Goal: Task Accomplishment & Management: Use online tool/utility

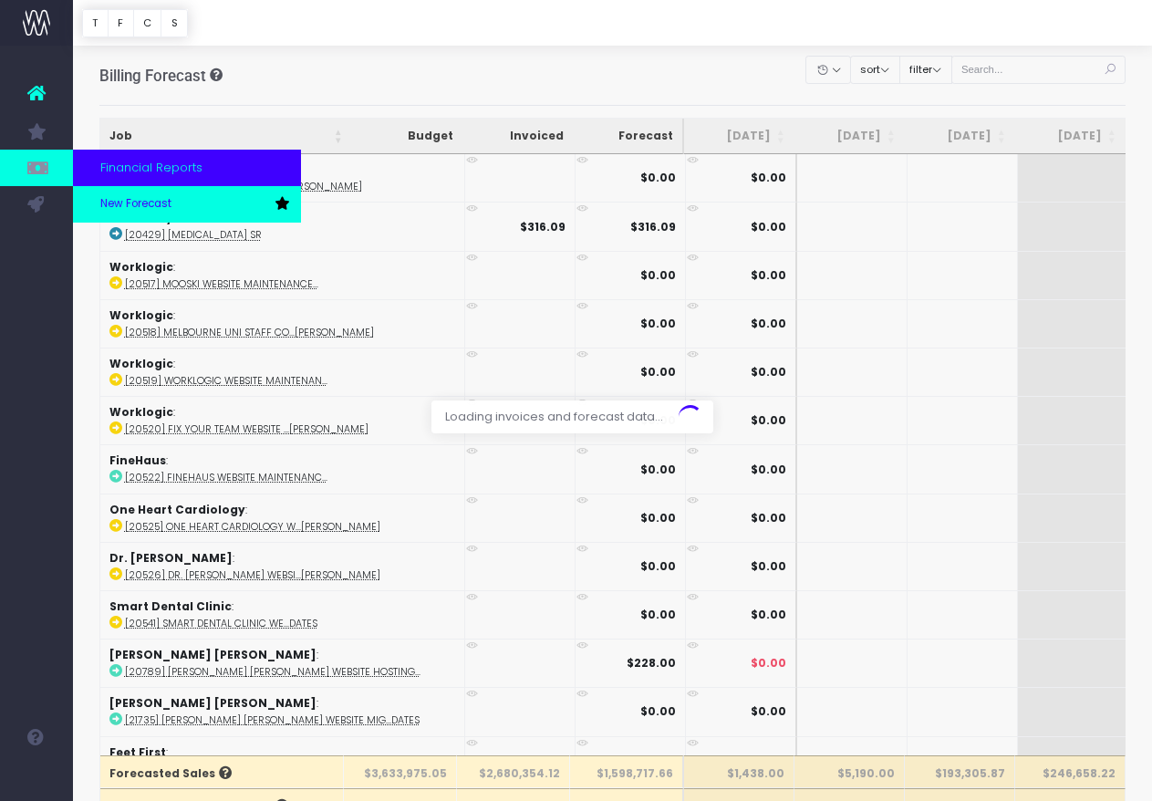
click at [151, 201] on span "New Forecast" at bounding box center [135, 204] width 71 height 16
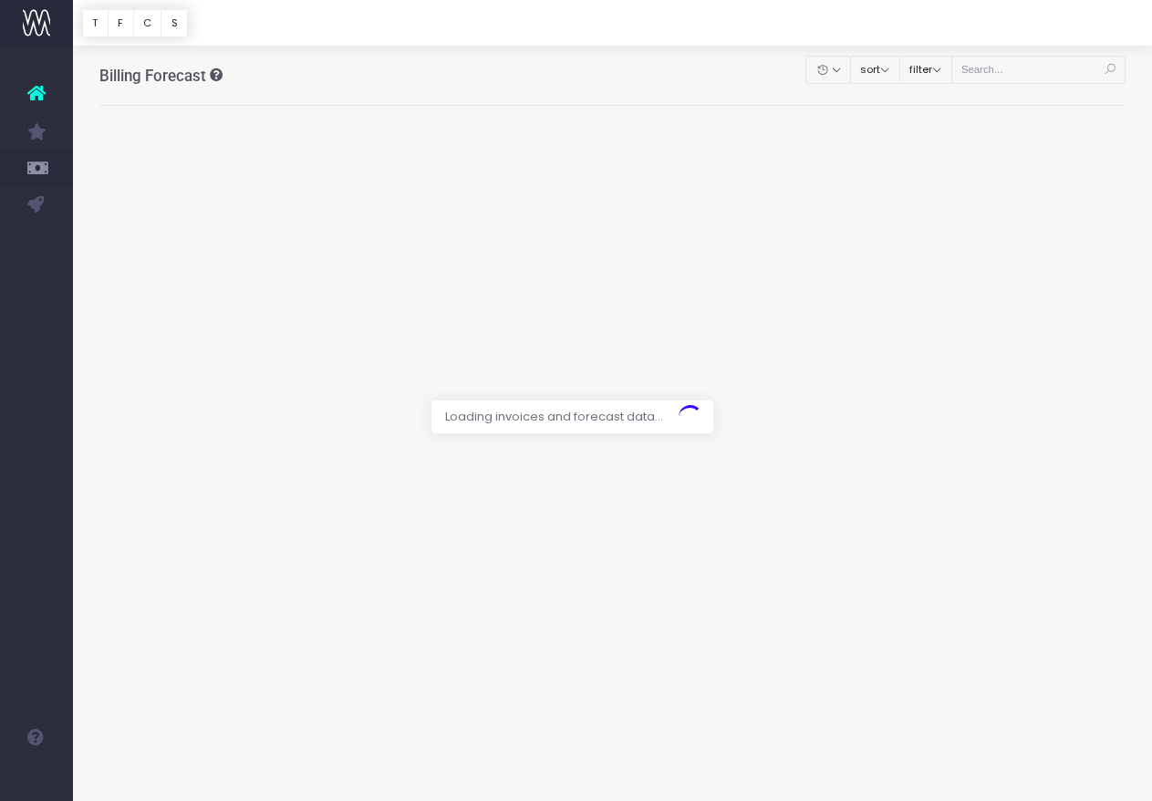
click at [1034, 71] on div at bounding box center [576, 400] width 1152 height 801
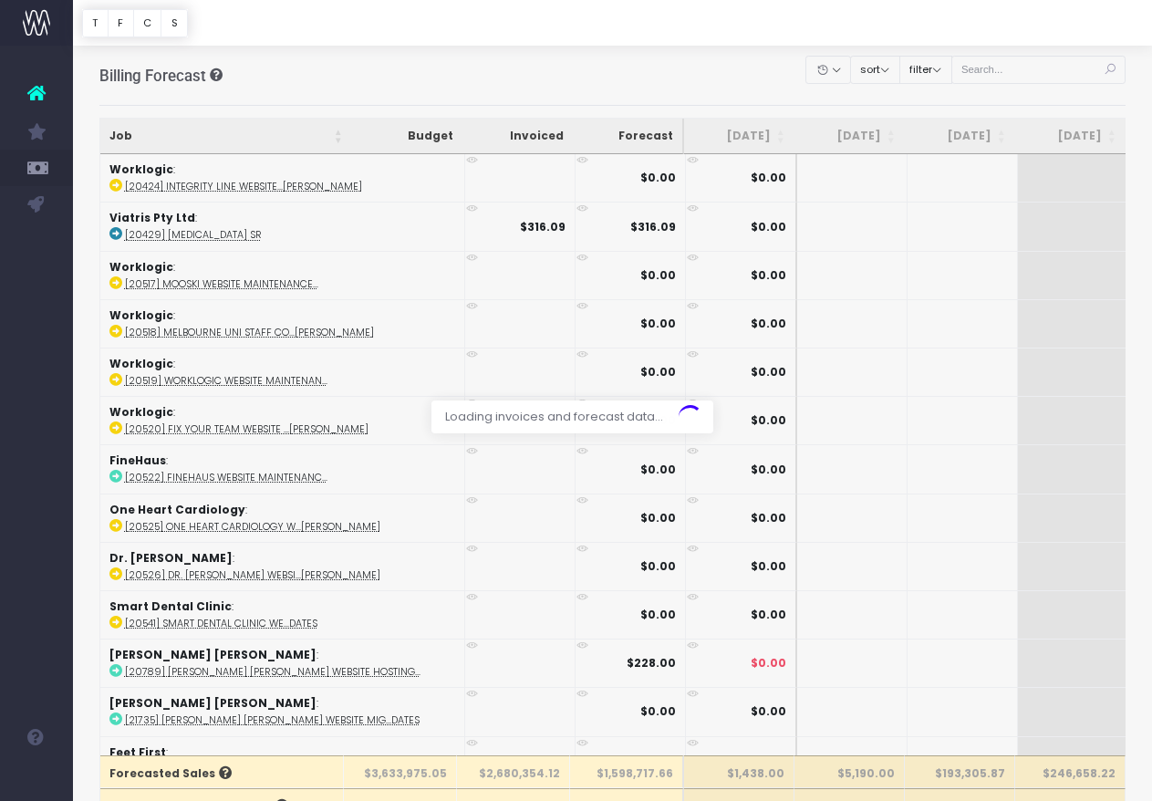
click at [1010, 68] on div at bounding box center [576, 400] width 1152 height 801
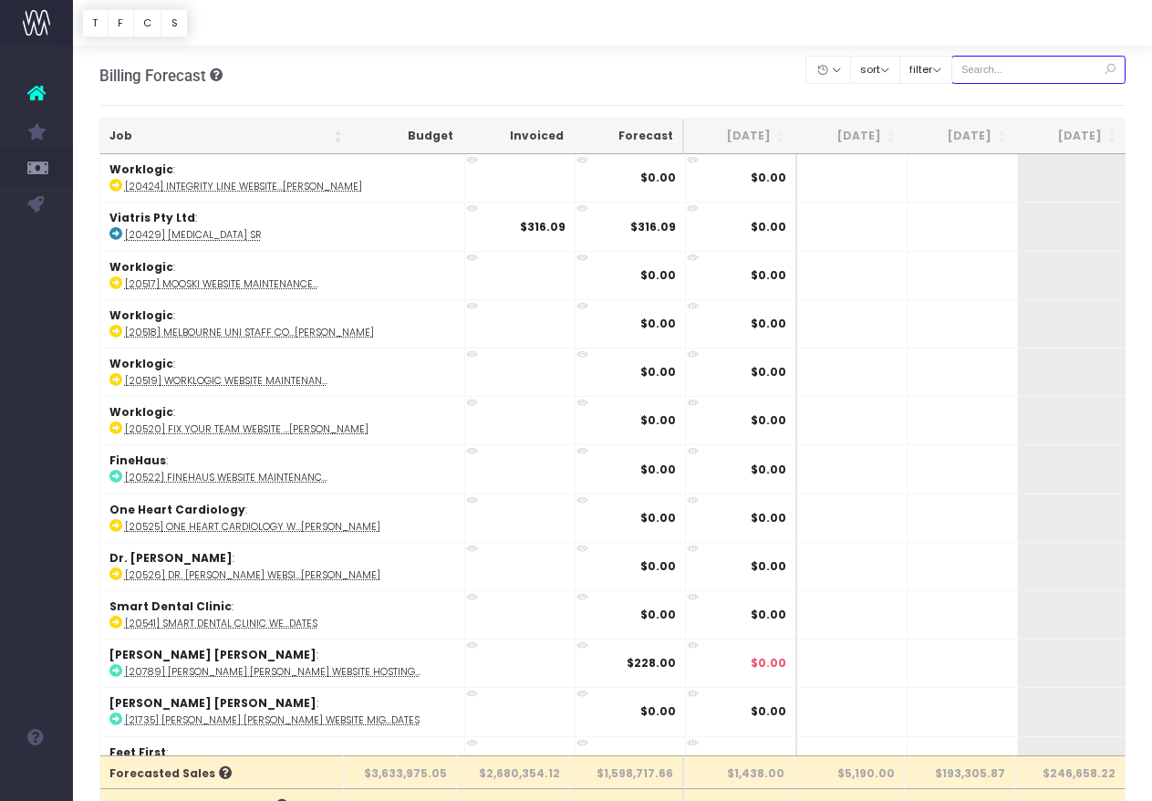
click at [1016, 67] on input "text" at bounding box center [1039, 70] width 175 height 28
paste input "24690"
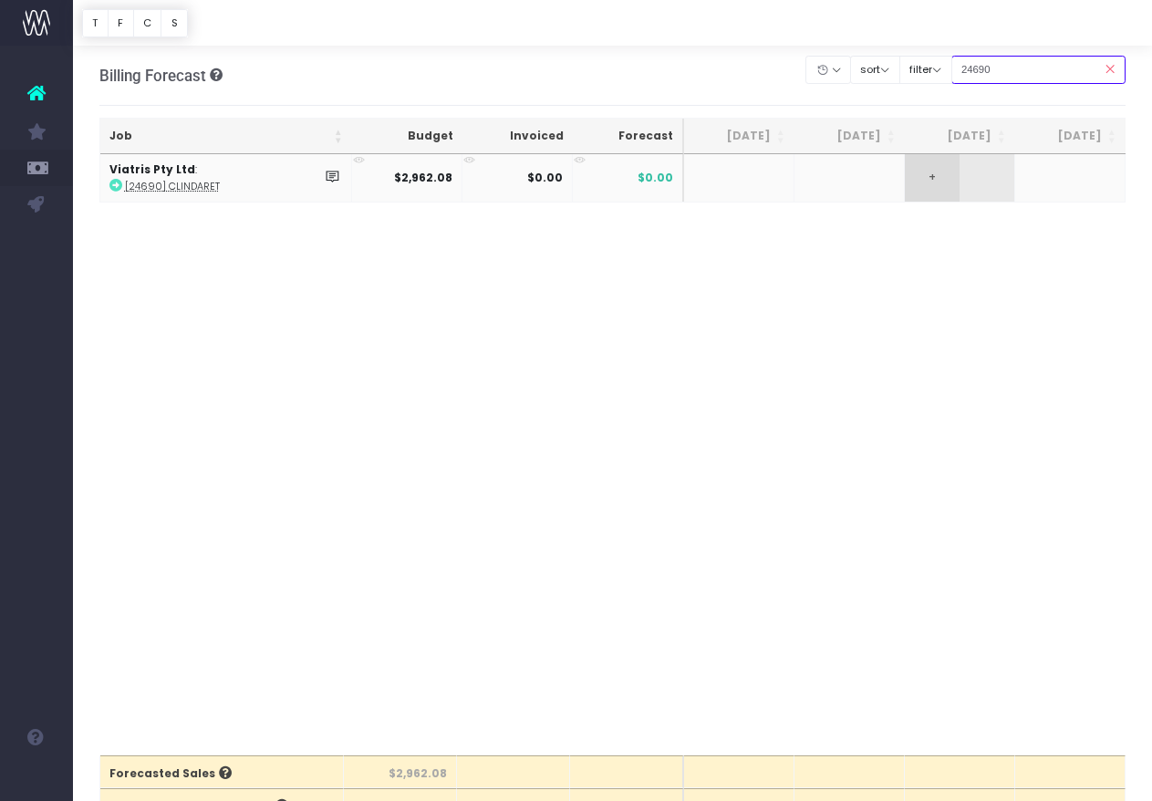
type input "24690"
click at [941, 179] on span "+" at bounding box center [932, 177] width 55 height 47
